Goal: Check status: Check status

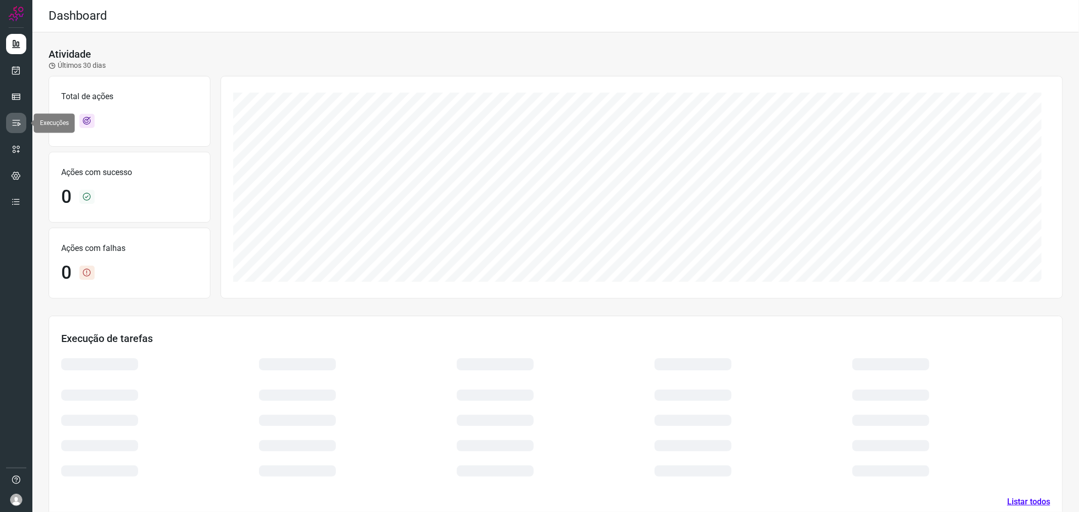
click at [19, 117] on link at bounding box center [16, 123] width 20 height 20
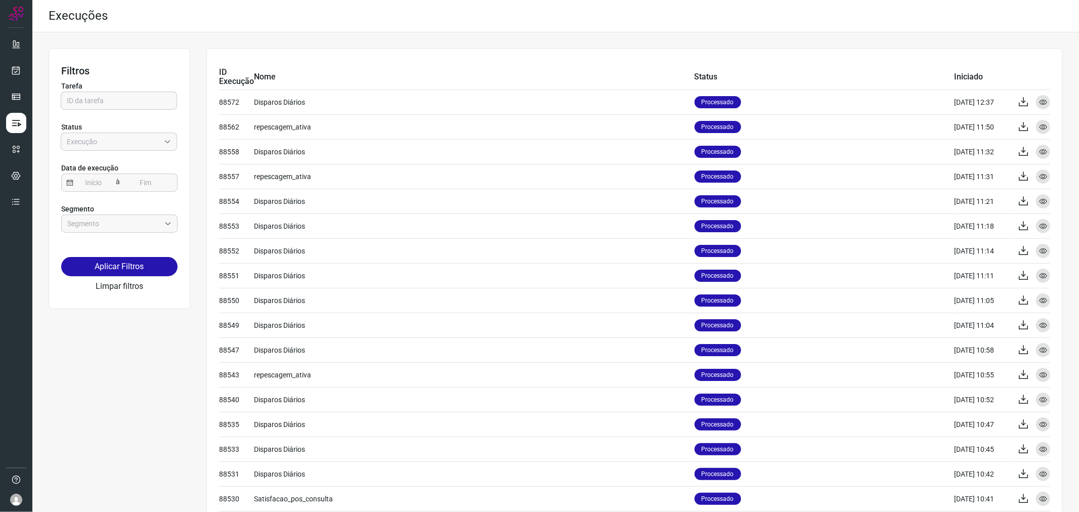
click at [2, 69] on div at bounding box center [16, 256] width 32 height 512
click at [13, 67] on icon at bounding box center [16, 70] width 11 height 10
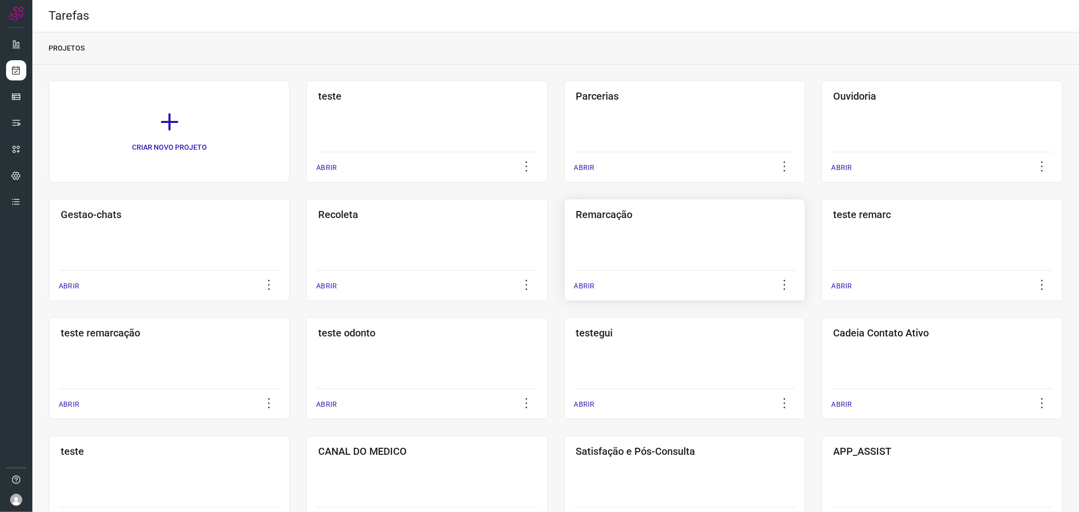
click at [650, 235] on div "Remarcação ABRIR" at bounding box center [684, 250] width 241 height 102
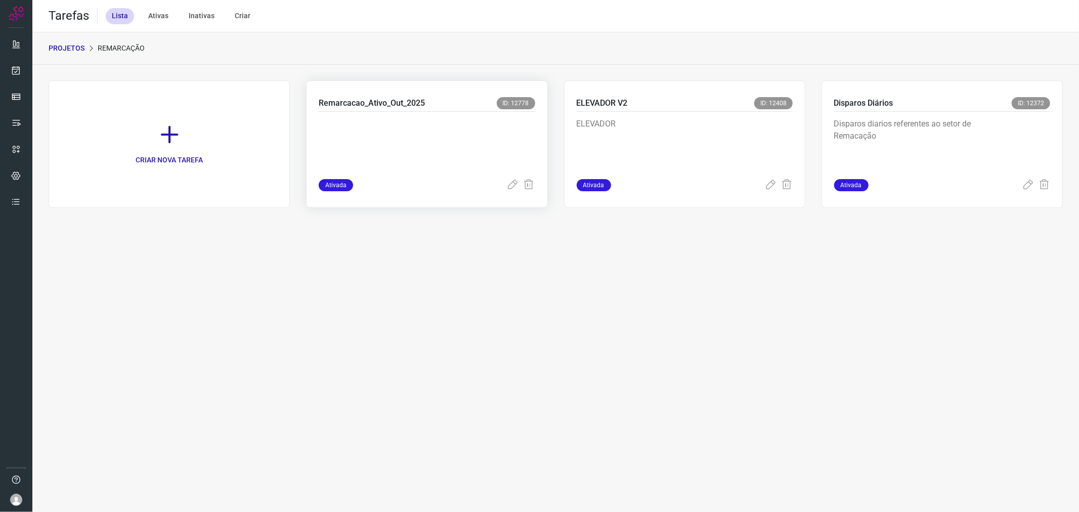
click at [383, 127] on p at bounding box center [395, 143] width 152 height 51
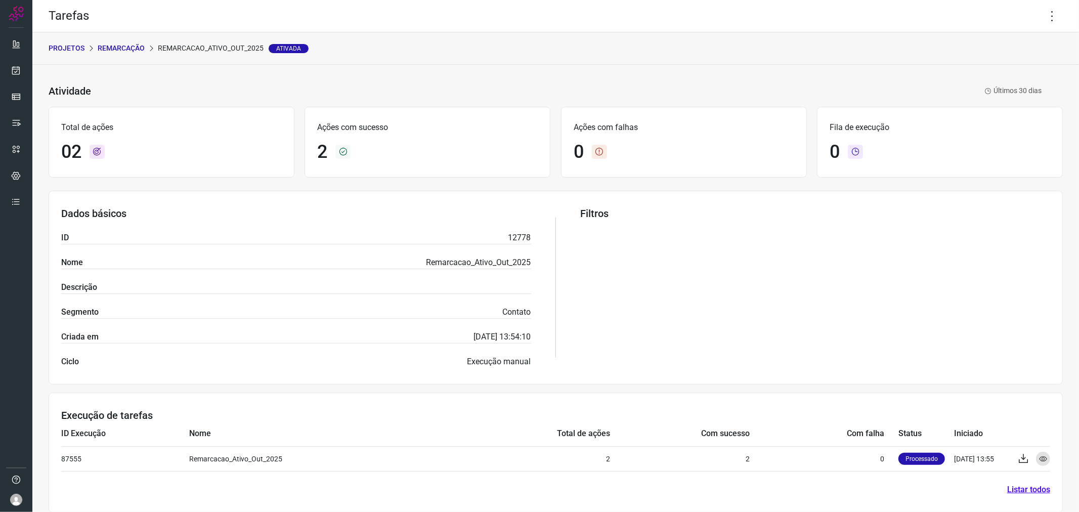
scroll to position [11, 0]
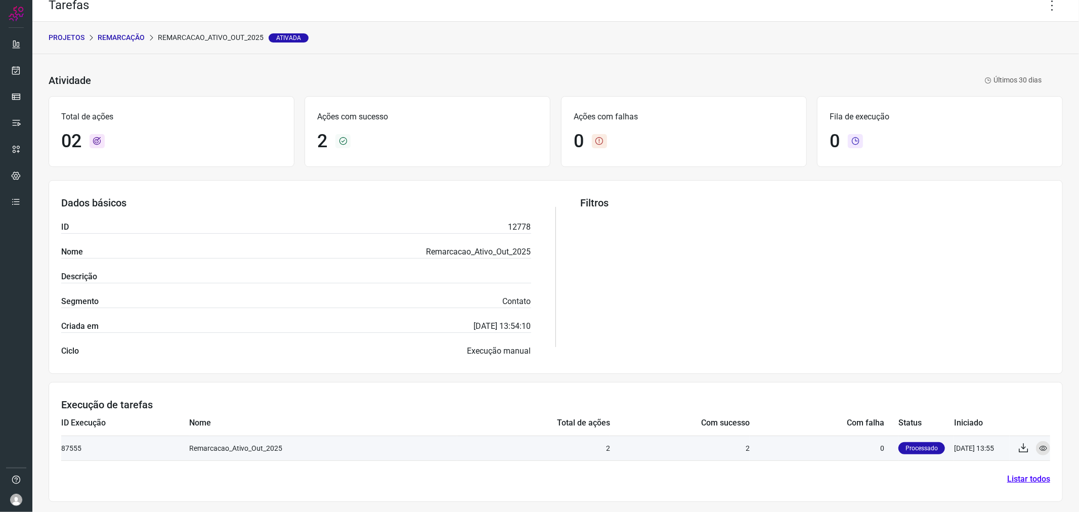
click at [219, 447] on td "Remarcacao_Ativo_Out_2025" at bounding box center [323, 448] width 268 height 25
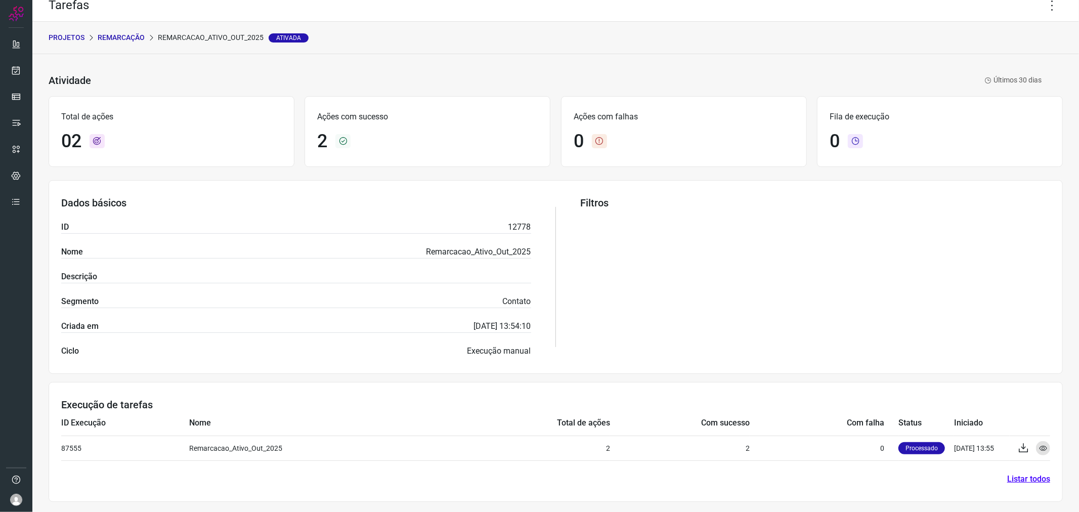
click at [426, 467] on section "Execução de tarefas ID Execução Nome Total de ações Com sucesso Com falha Statu…" at bounding box center [556, 442] width 1014 height 120
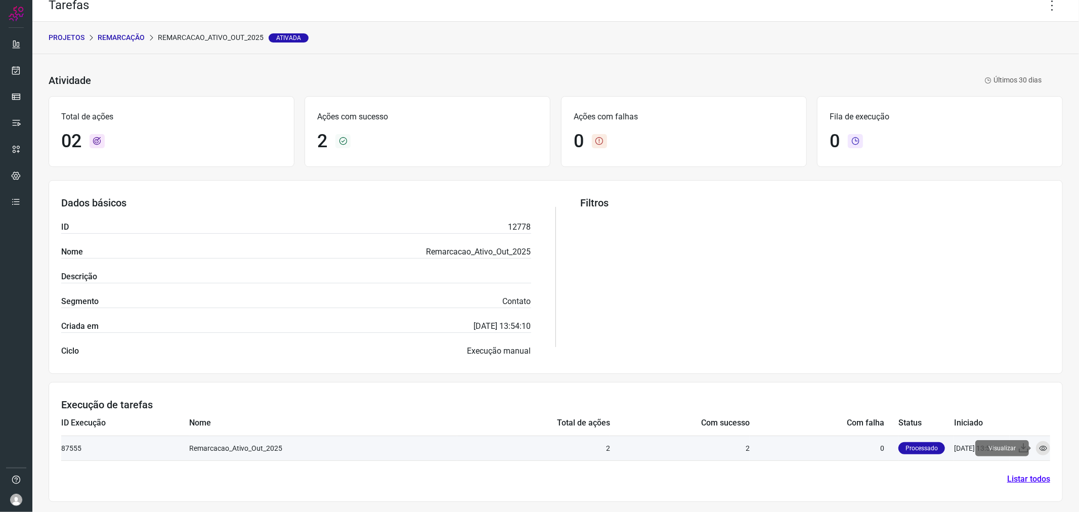
click at [1039, 449] on icon at bounding box center [1043, 448] width 8 height 8
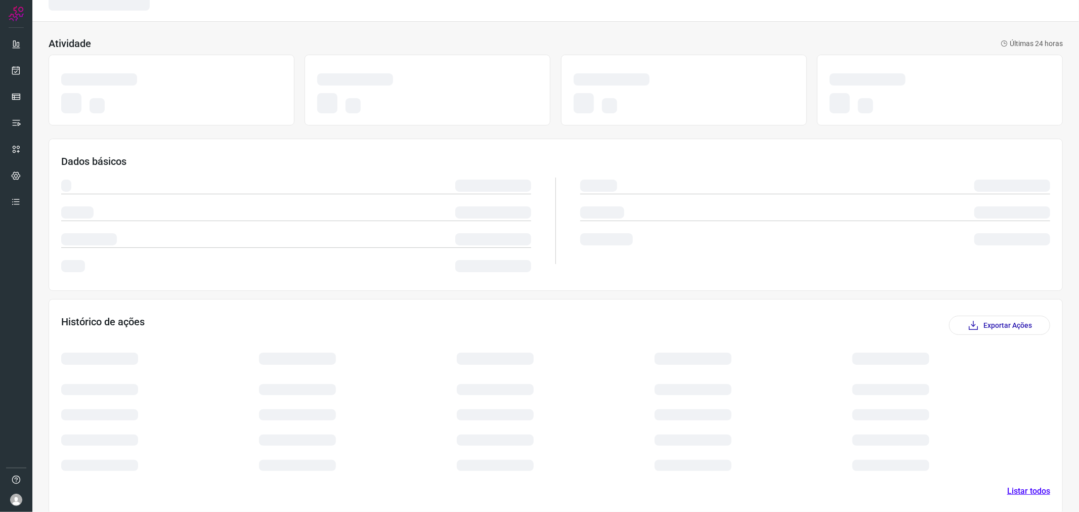
click at [741, 444] on div at bounding box center [754, 434] width 198 height 25
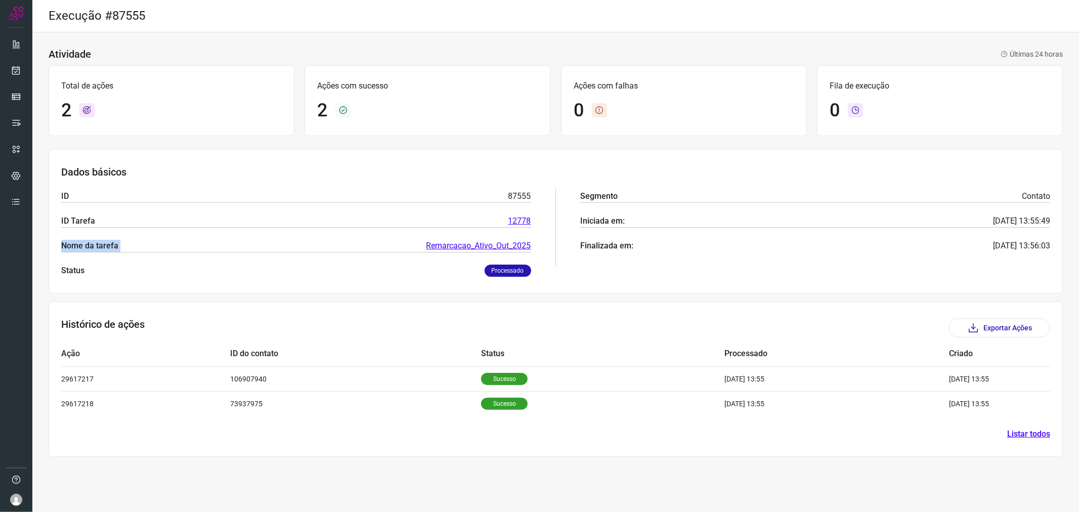
drag, startPoint x: 401, startPoint y: 249, endPoint x: 529, endPoint y: 251, distance: 128.0
click at [529, 251] on div "ID 87555 ID Tarefa 12778 Nome da tarefa Remarcacao_Ativo_Out_2025 Status Proces…" at bounding box center [296, 227] width 470 height 99
click at [726, 330] on div "Histórico de ações Exportar Ações" at bounding box center [555, 327] width 989 height 19
click at [1021, 434] on link "Listar todos" at bounding box center [1028, 434] width 43 height 12
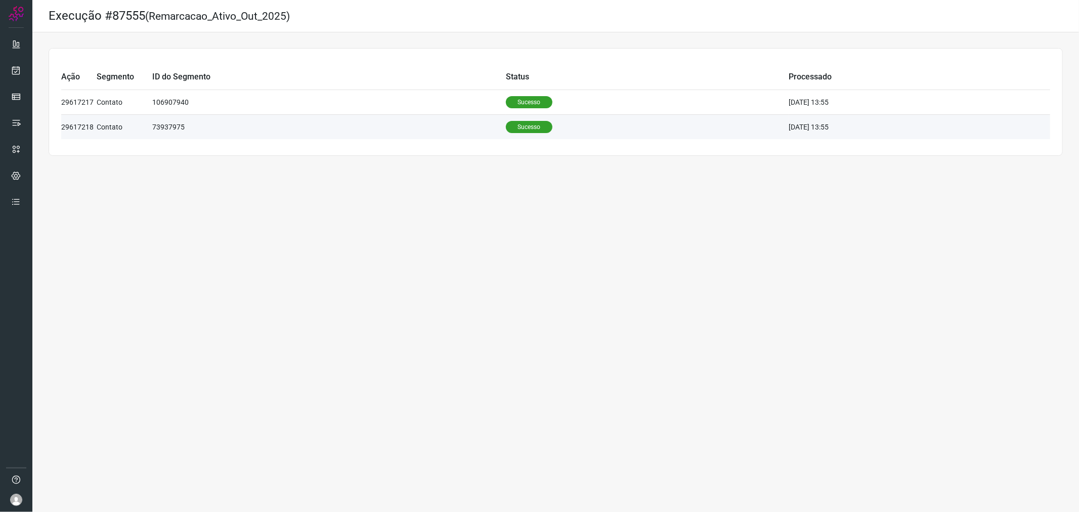
drag, startPoint x: 569, startPoint y: 127, endPoint x: 912, endPoint y: 132, distance: 343.5
click at [912, 132] on tr "29617218 Contato 73937975 Sucesso [DATE] 13:55" at bounding box center [555, 126] width 989 height 25
click at [912, 132] on td "[DATE] 13:55" at bounding box center [920, 126] width 262 height 25
click at [708, 116] on td "Sucesso" at bounding box center [647, 126] width 283 height 25
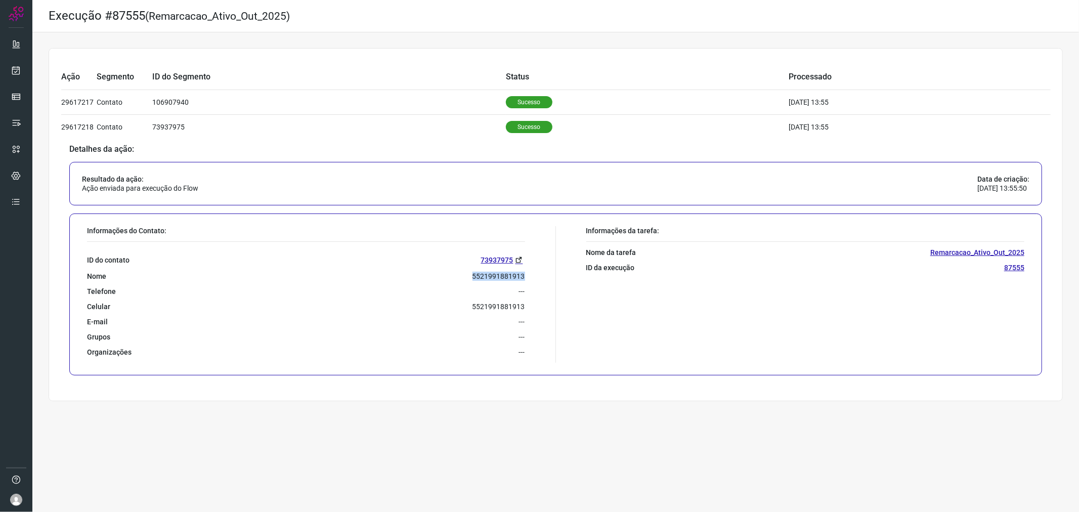
drag, startPoint x: 453, startPoint y: 276, endPoint x: 529, endPoint y: 276, distance: 75.9
click at [529, 276] on div "Informações do Contato: ID do contato 73937975 Nome 5521991881913 Telefone --- …" at bounding box center [319, 294] width 474 height 137
copy p "5521991881913"
drag, startPoint x: 84, startPoint y: 267, endPoint x: 93, endPoint y: 284, distance: 19.0
click at [93, 284] on div "Informações do Contato: ID do contato 73937975 Nome 5521991881913 Telefone --- …" at bounding box center [319, 294] width 474 height 137
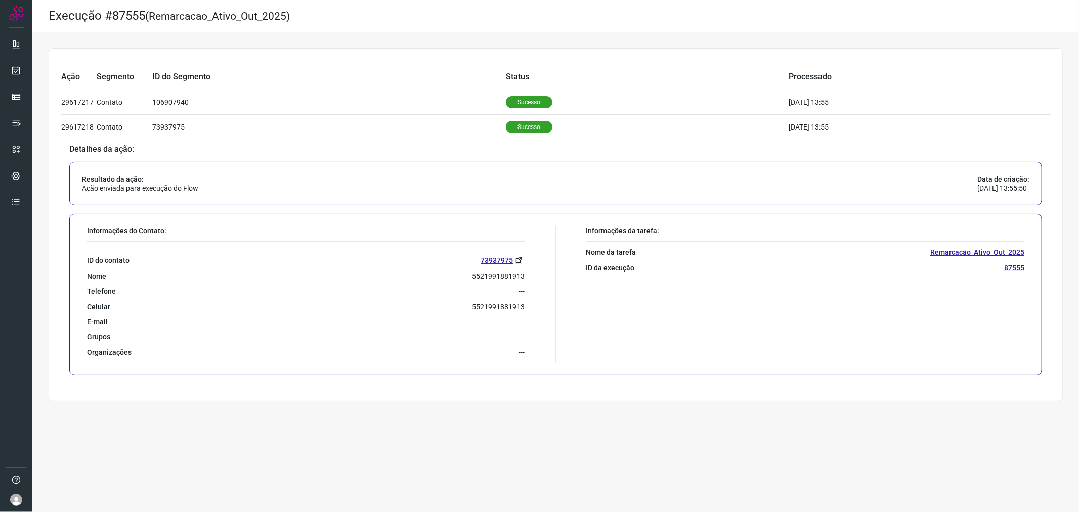
click at [193, 19] on small "(Remarcacao_Ativo_Out_2025)" at bounding box center [217, 16] width 145 height 12
